Goal: Information Seeking & Learning: Find specific fact

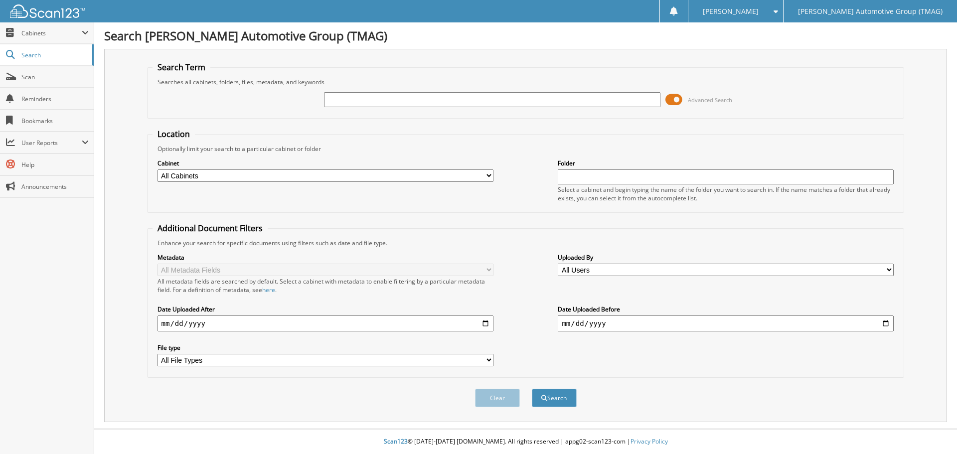
click at [350, 103] on input "text" at bounding box center [492, 99] width 336 height 15
type input "227271VCV"
click at [532, 389] on button "Search" at bounding box center [554, 398] width 45 height 18
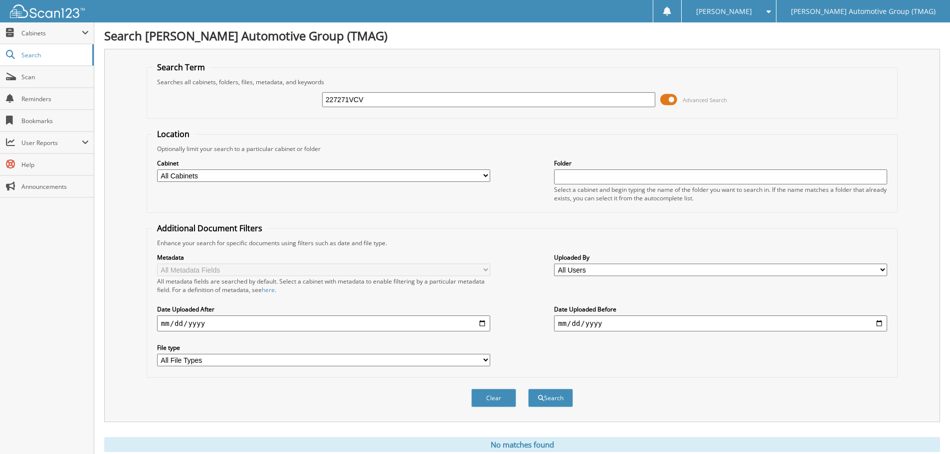
drag, startPoint x: 386, startPoint y: 96, endPoint x: 198, endPoint y: 108, distance: 188.3
click at [198, 108] on div "227271VCV Advanced Search" at bounding box center [522, 99] width 740 height 27
type input "227271VC"
click at [528, 389] on button "Search" at bounding box center [550, 398] width 45 height 18
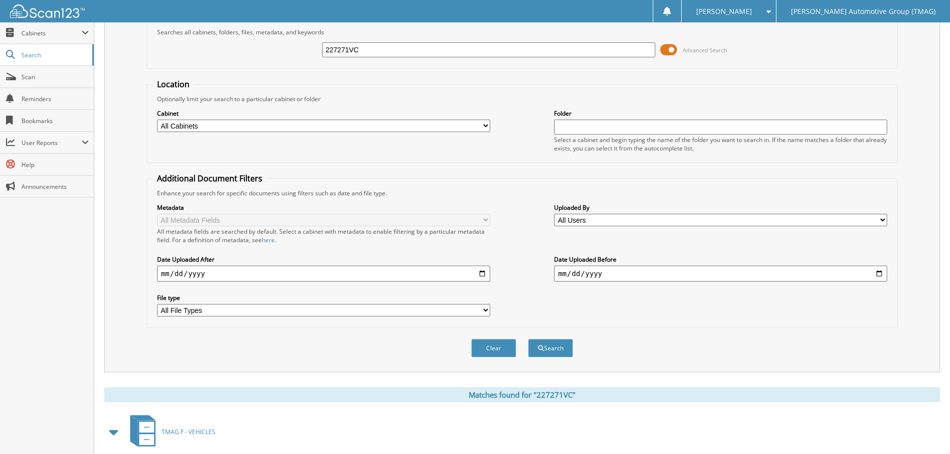
scroll to position [103, 0]
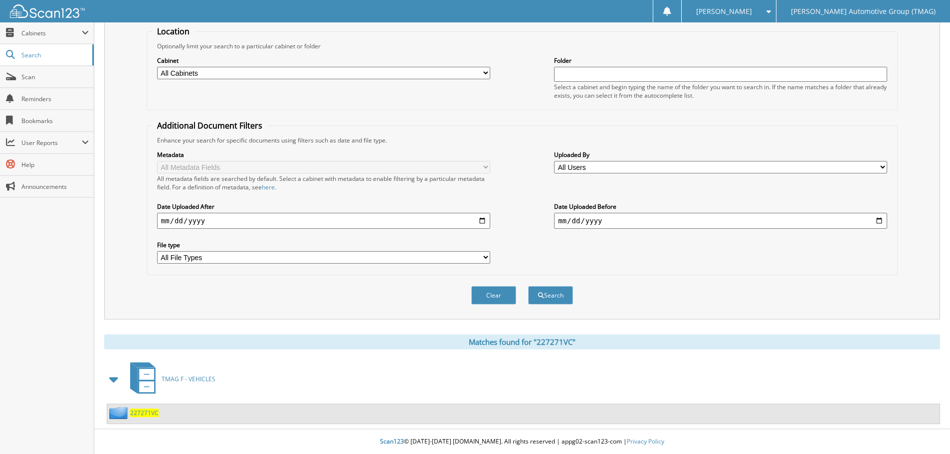
click at [154, 417] on span "227271VC" at bounding box center [144, 413] width 28 height 8
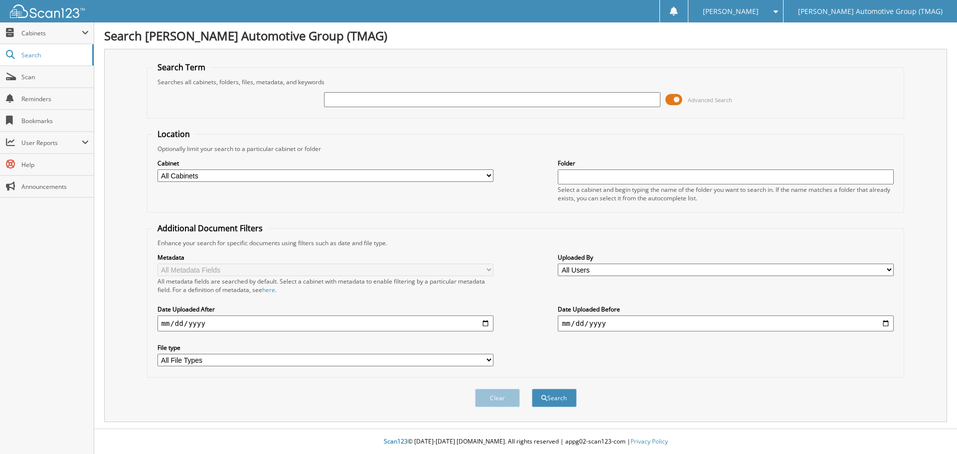
click at [373, 97] on input "text" at bounding box center [492, 99] width 336 height 15
type input "227271VC"
click at [563, 400] on button "Search" at bounding box center [554, 398] width 45 height 18
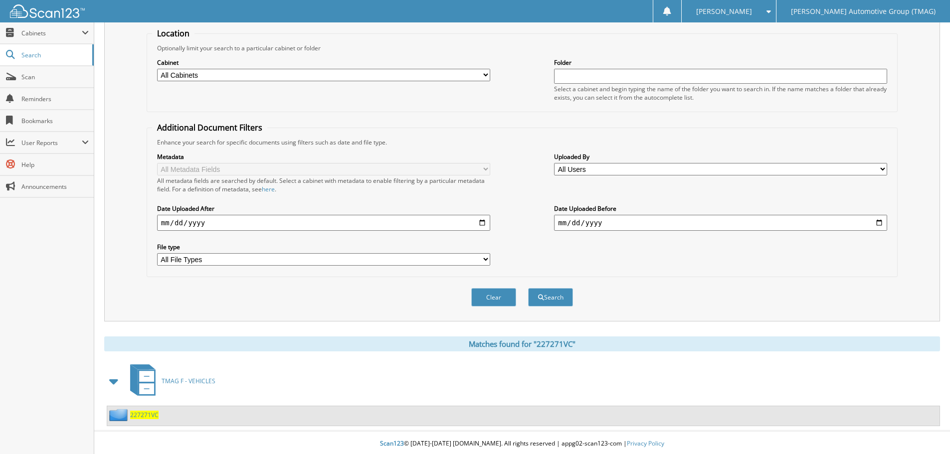
scroll to position [103, 0]
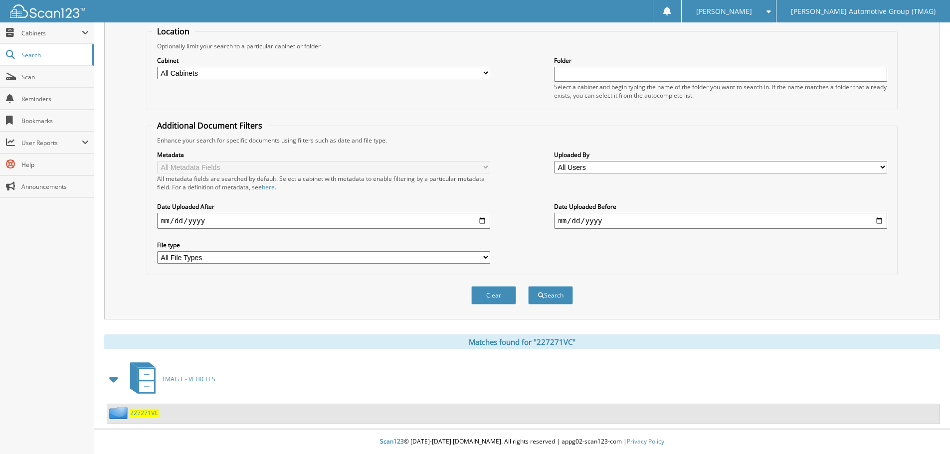
click at [146, 414] on span "227271VC" at bounding box center [144, 413] width 28 height 8
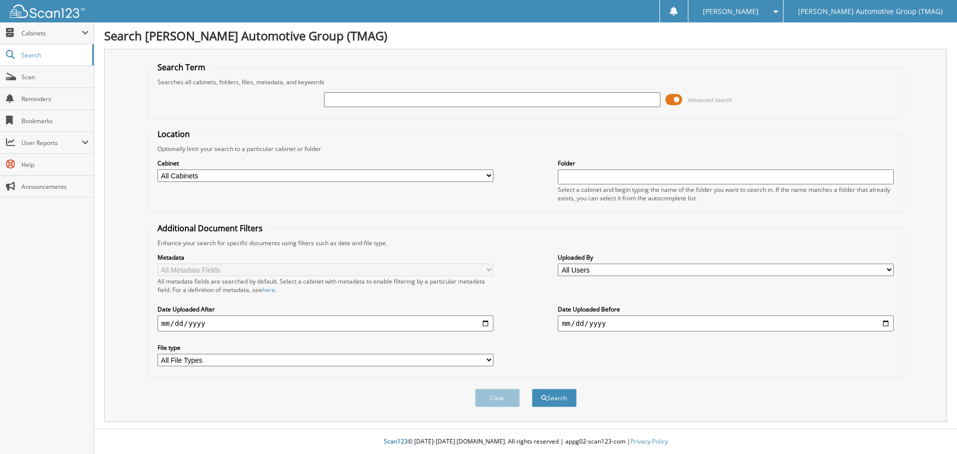
click at [466, 102] on input "text" at bounding box center [492, 99] width 336 height 15
type input "F25597S"
click at [532, 389] on button "Search" at bounding box center [554, 398] width 45 height 18
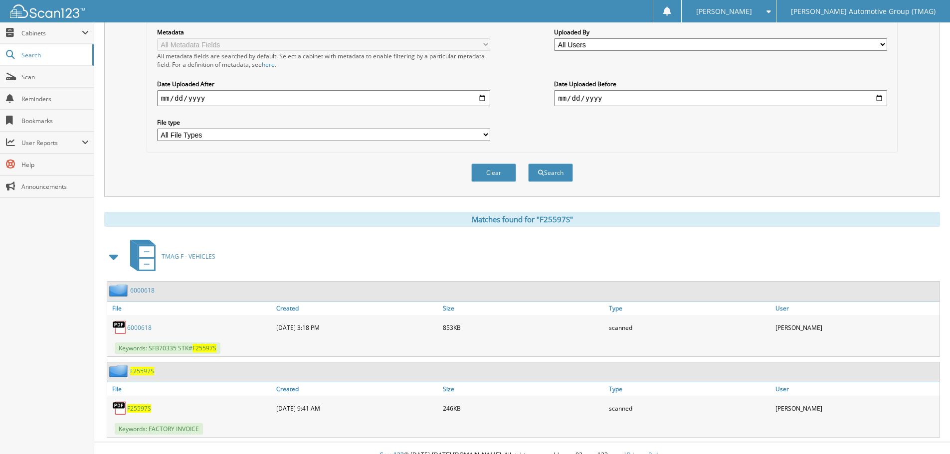
scroll to position [239, 0]
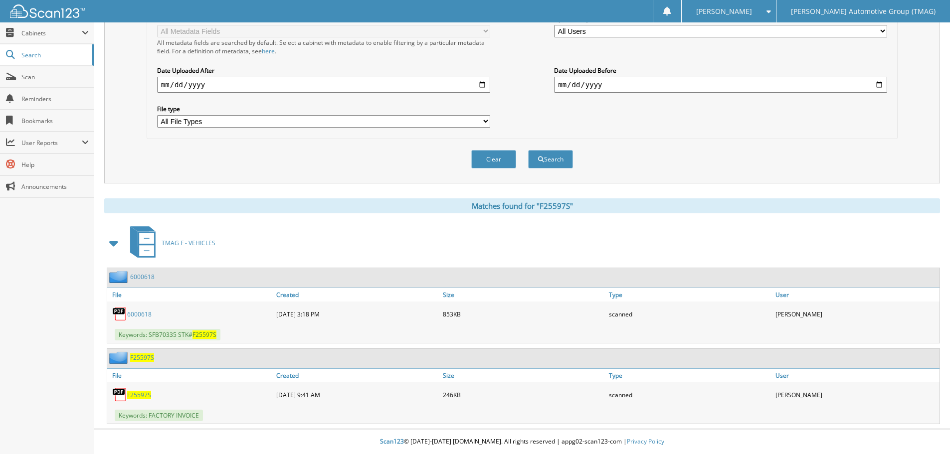
click at [143, 354] on span "F25597S" at bounding box center [142, 357] width 24 height 8
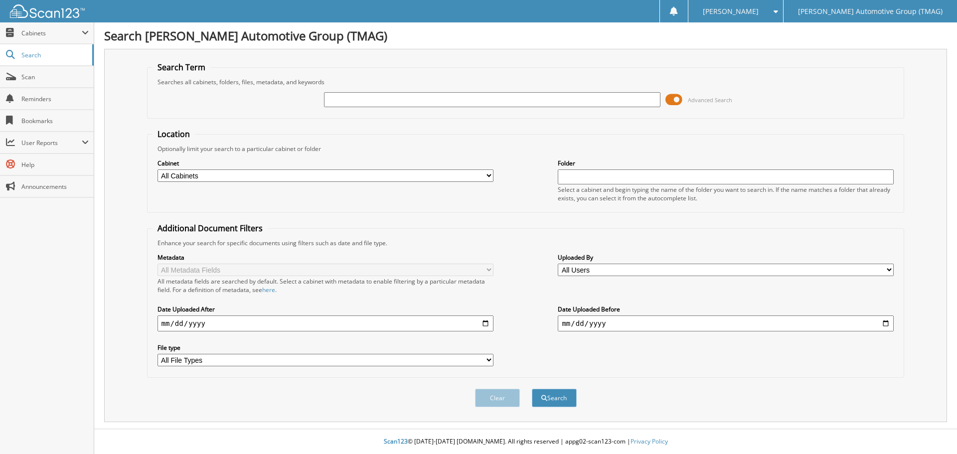
click at [386, 101] on input "text" at bounding box center [492, 99] width 336 height 15
type input "F25597S"
click at [532, 389] on button "Search" at bounding box center [554, 398] width 45 height 18
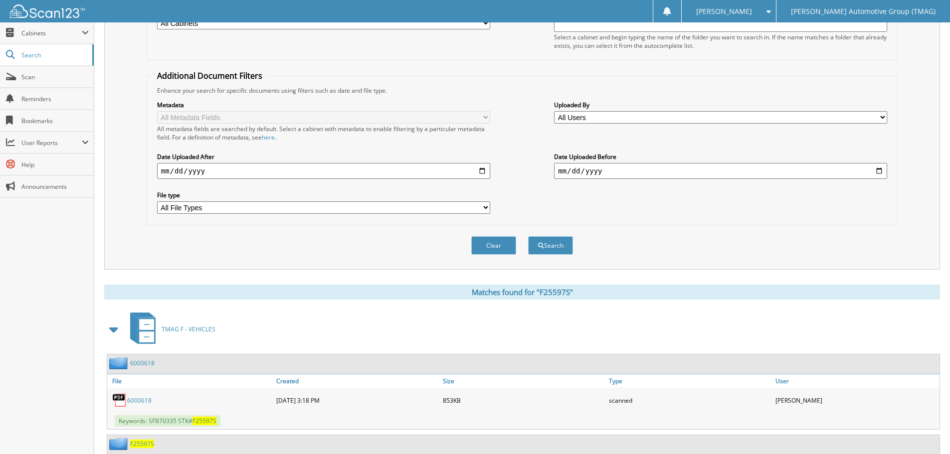
scroll to position [239, 0]
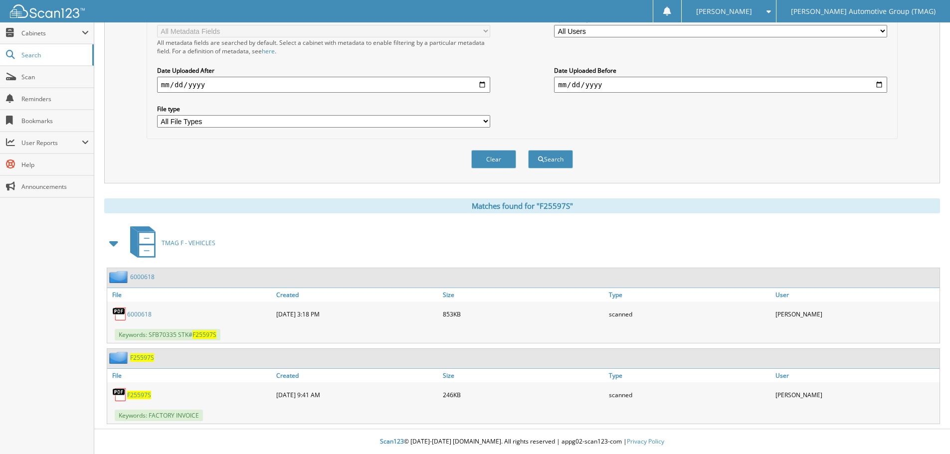
click at [149, 361] on span "F25597S" at bounding box center [142, 357] width 24 height 8
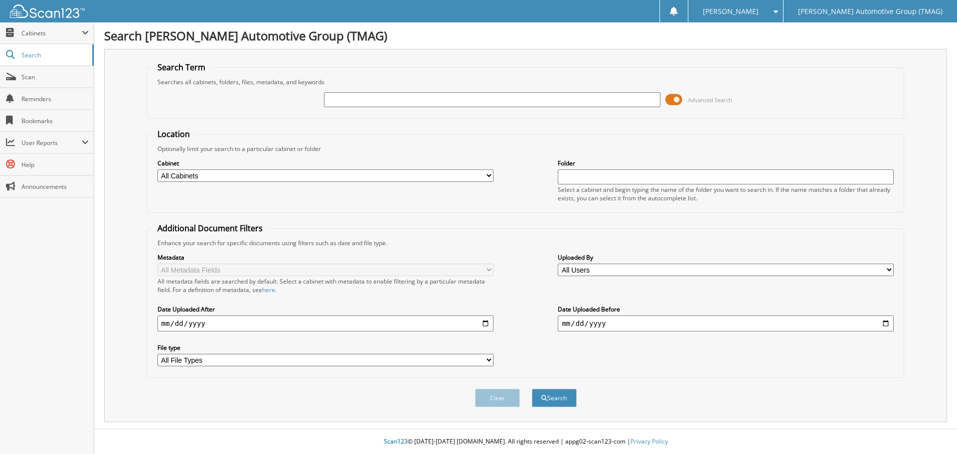
click at [450, 97] on input "text" at bounding box center [492, 99] width 336 height 15
type input "F25597S"
click at [532, 389] on button "Search" at bounding box center [554, 398] width 45 height 18
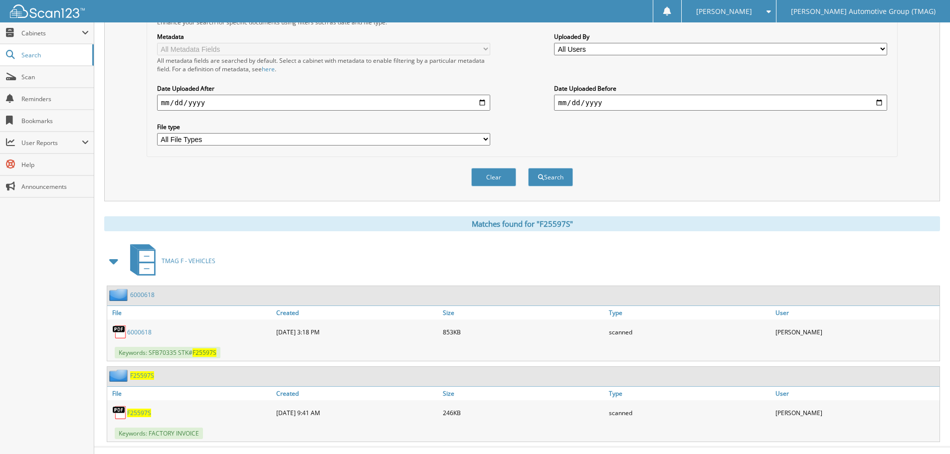
scroll to position [239, 0]
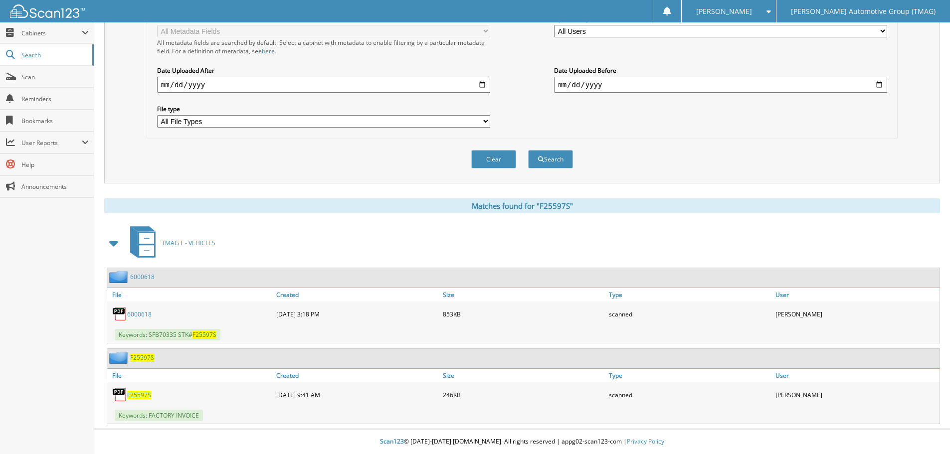
click at [141, 353] on span "F25597S" at bounding box center [142, 357] width 24 height 8
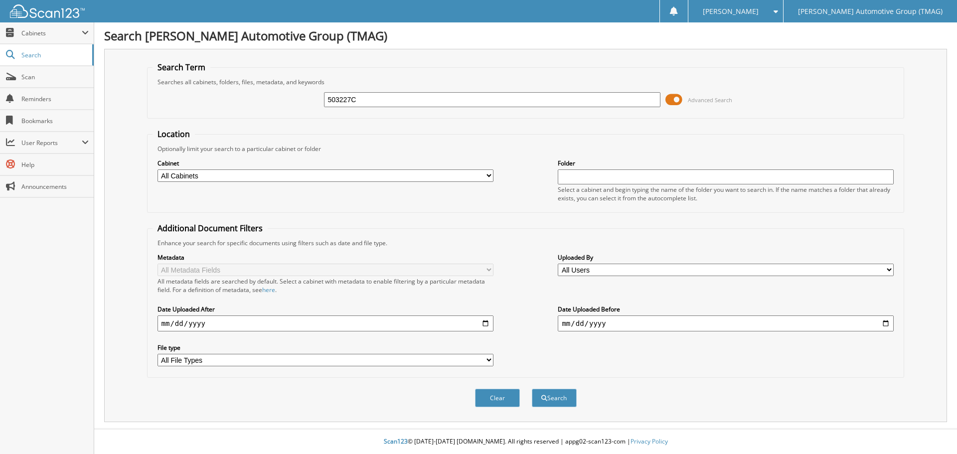
type input "503227C"
click at [532, 389] on button "Search" at bounding box center [554, 398] width 45 height 18
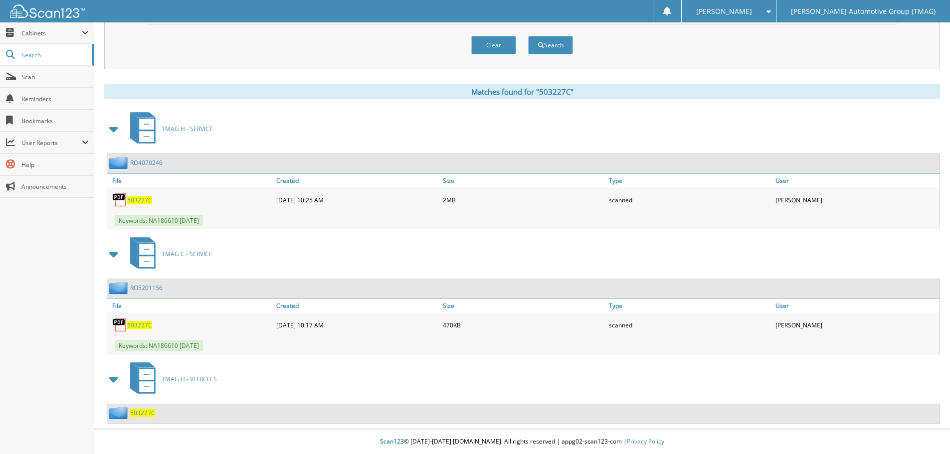
scroll to position [353, 0]
click at [151, 414] on span "503227C" at bounding box center [142, 413] width 25 height 8
